Goal: Task Accomplishment & Management: Use online tool/utility

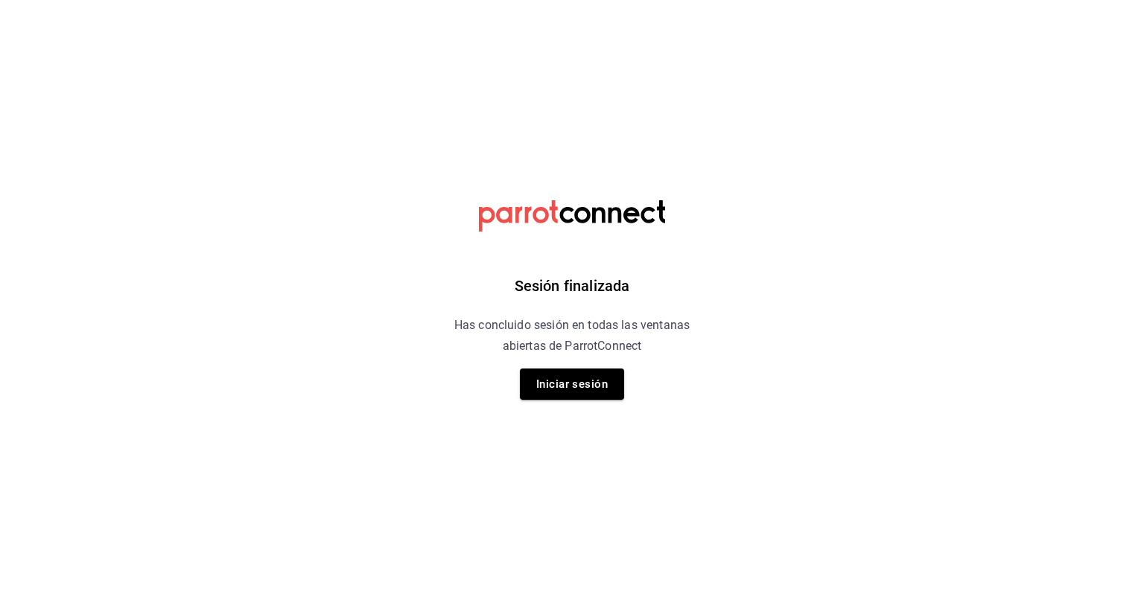
click at [553, 392] on button "Iniciar sesión" at bounding box center [572, 384] width 104 height 31
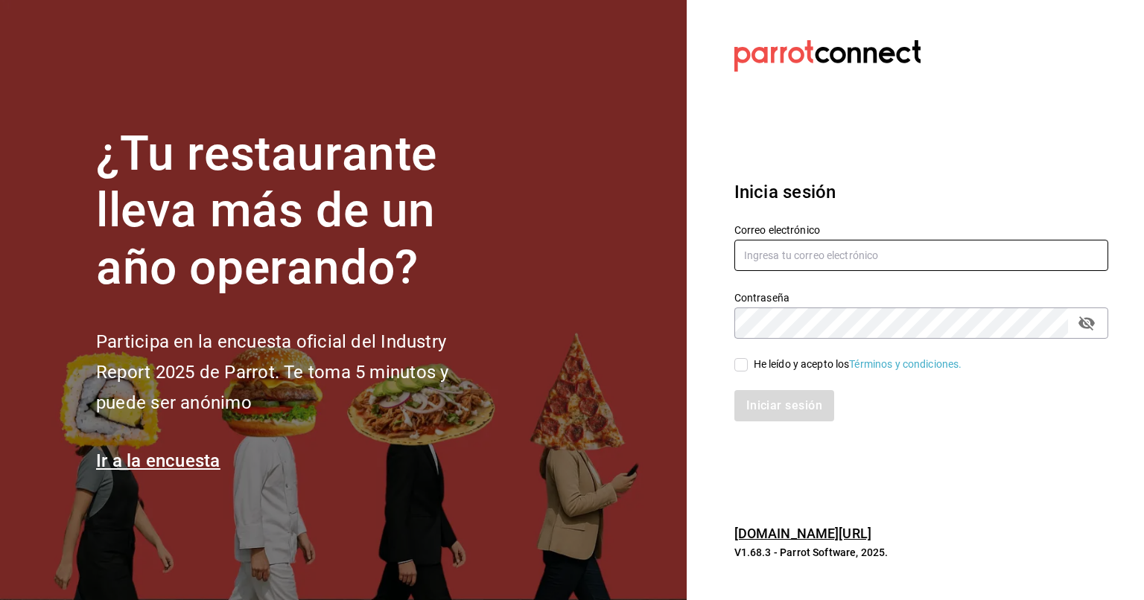
type input "[EMAIL_ADDRESS][DOMAIN_NAME]"
click at [749, 373] on div "Iniciar sesión" at bounding box center [912, 396] width 392 height 49
click at [738, 373] on div "Iniciar sesión" at bounding box center [912, 396] width 392 height 49
click at [739, 369] on input "He leído y acepto los Términos y condiciones." at bounding box center [740, 364] width 13 height 13
checkbox input "true"
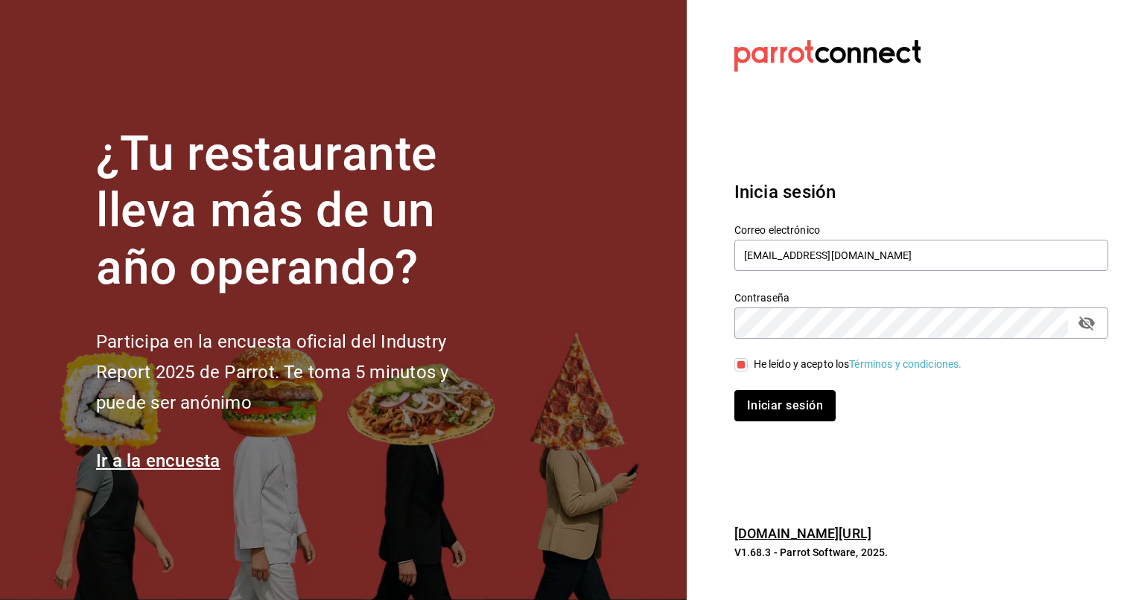
click at [762, 408] on button "Iniciar sesión" at bounding box center [784, 405] width 101 height 31
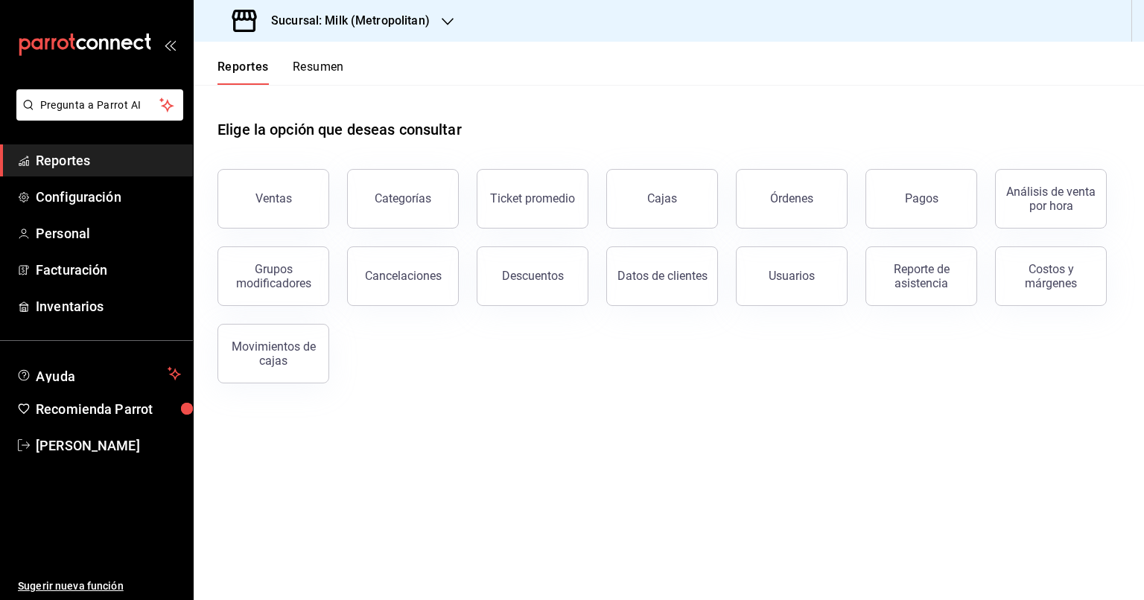
click at [316, 203] on button "Ventas" at bounding box center [273, 199] width 112 height 60
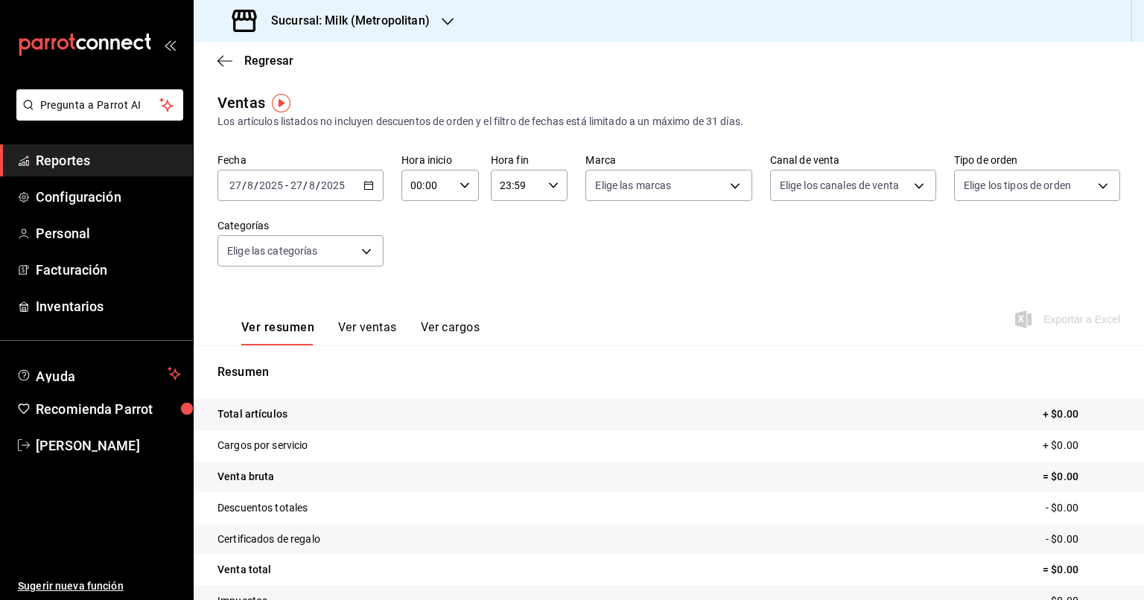
click at [366, 189] on \(Stroke\) "button" at bounding box center [368, 186] width 9 height 8
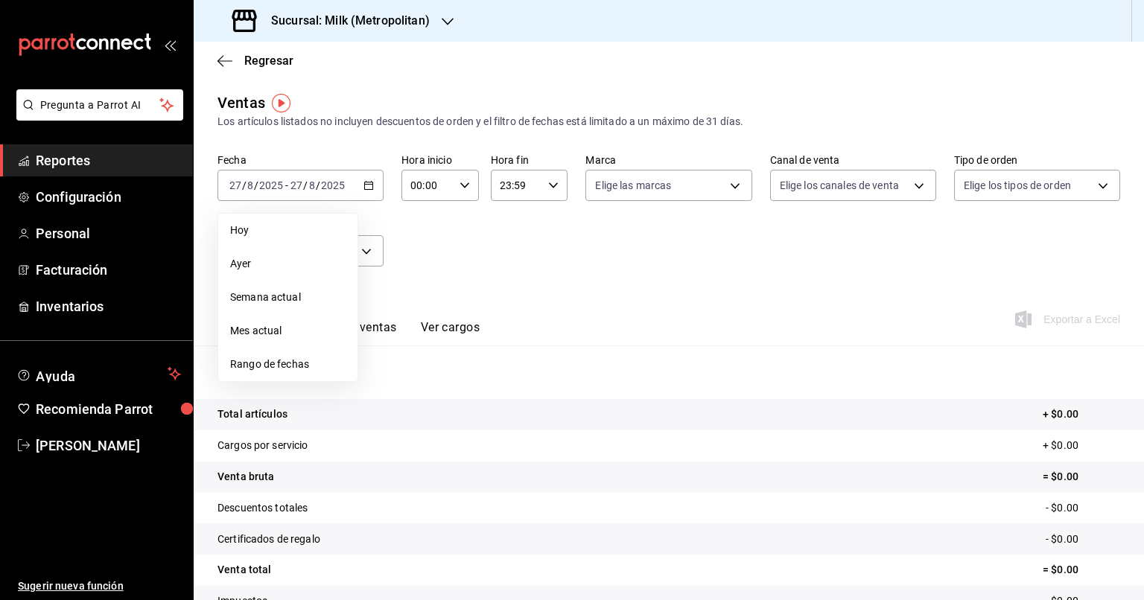
click at [258, 253] on li "Ayer" at bounding box center [287, 264] width 139 height 34
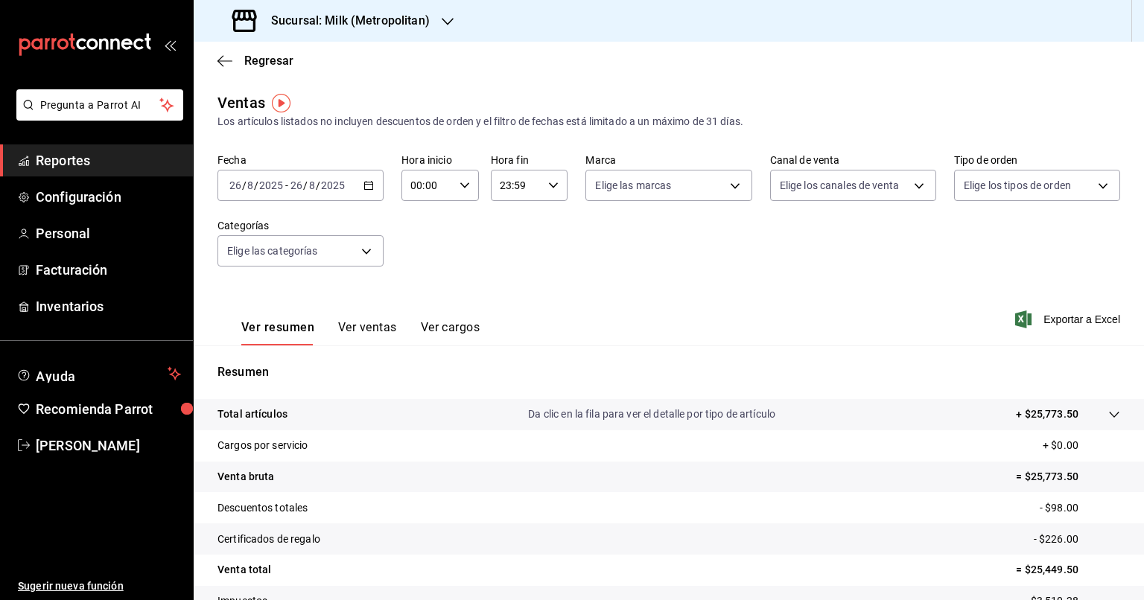
click at [1016, 328] on div "Ver resumen Ver ventas Ver cargos Exportar a Excel" at bounding box center [669, 314] width 950 height 61
click at [1015, 316] on icon "button" at bounding box center [1023, 319] width 16 height 18
click at [444, 23] on icon "button" at bounding box center [448, 22] width 12 height 12
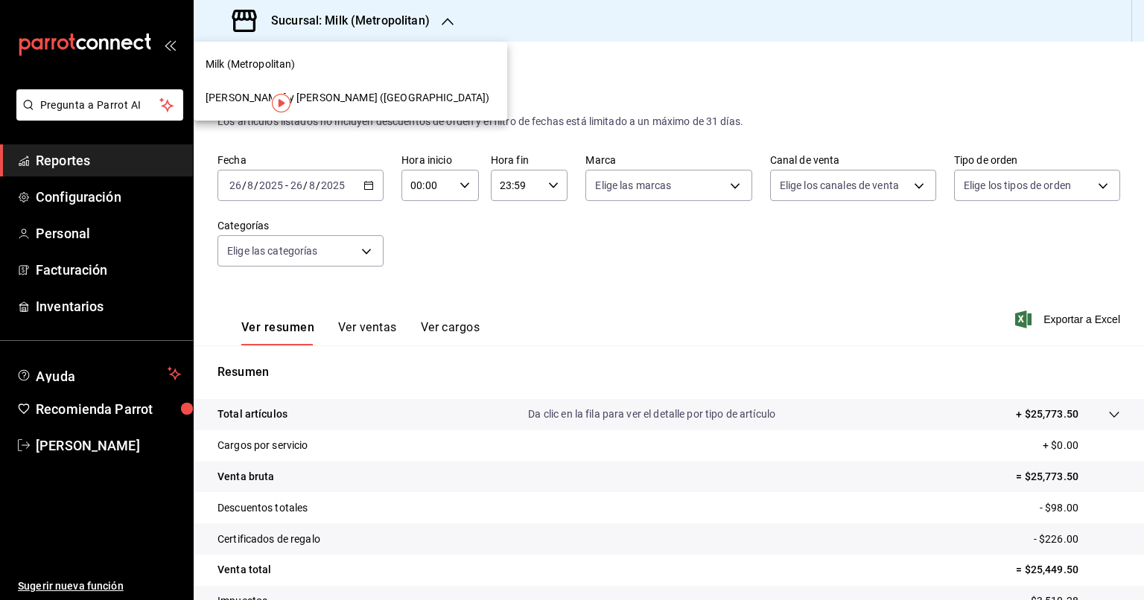
click at [310, 99] on span "Lazaro y Diego (Metropolitan)" at bounding box center [348, 98] width 284 height 16
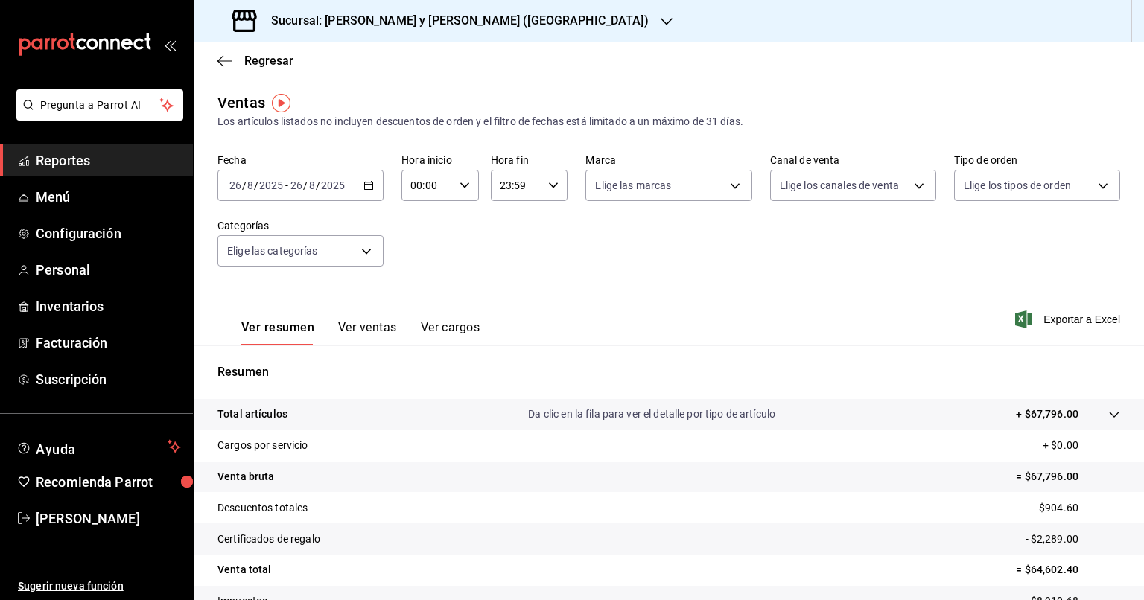
click at [365, 180] on icon "button" at bounding box center [368, 185] width 10 height 10
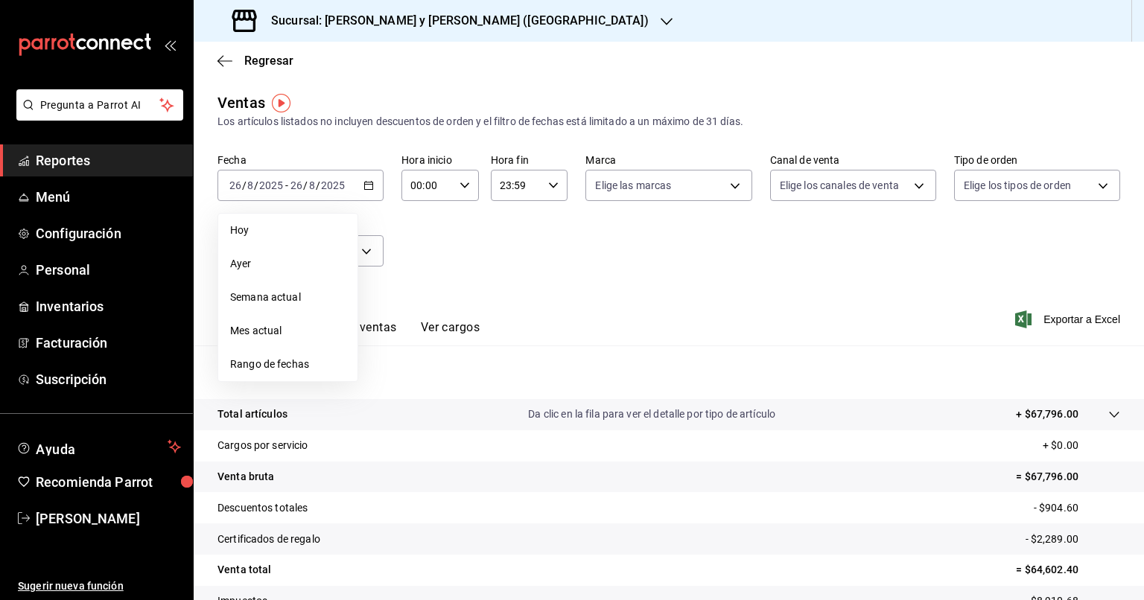
click at [296, 264] on span "Ayer" at bounding box center [287, 264] width 115 height 16
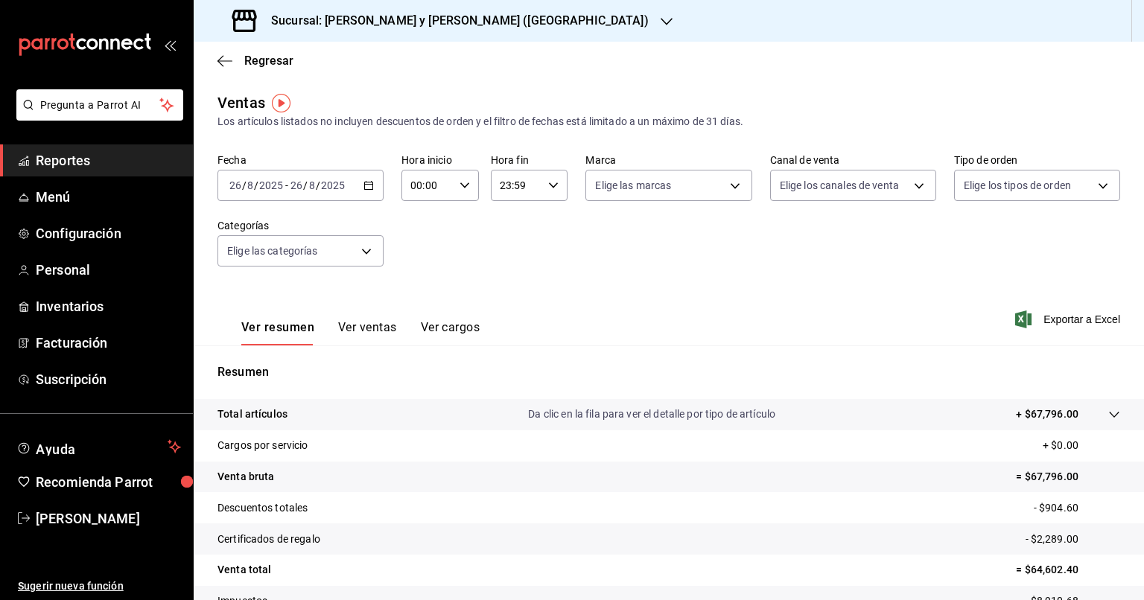
click at [1033, 322] on span "Exportar a Excel" at bounding box center [1069, 319] width 102 height 18
